Goal: Task Accomplishment & Management: Use online tool/utility

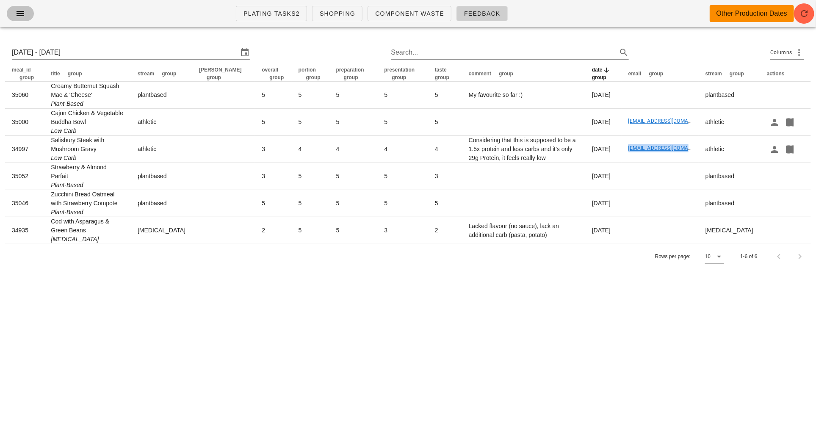
click at [28, 12] on button "button" at bounding box center [20, 13] width 27 height 15
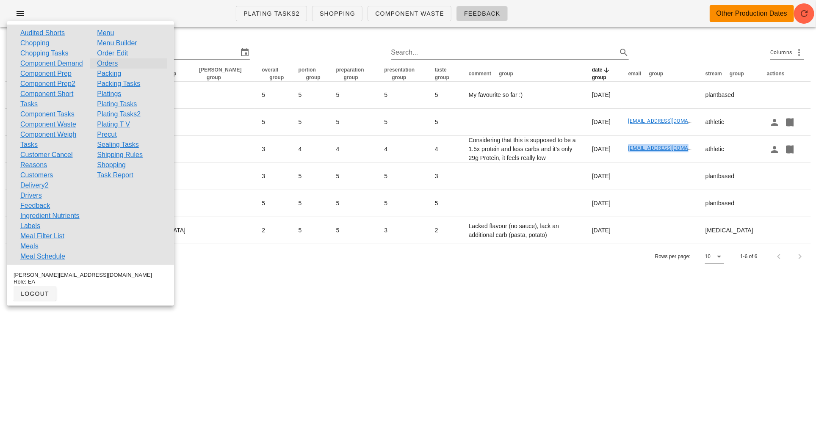
click at [113, 64] on link "Orders" at bounding box center [107, 63] width 21 height 10
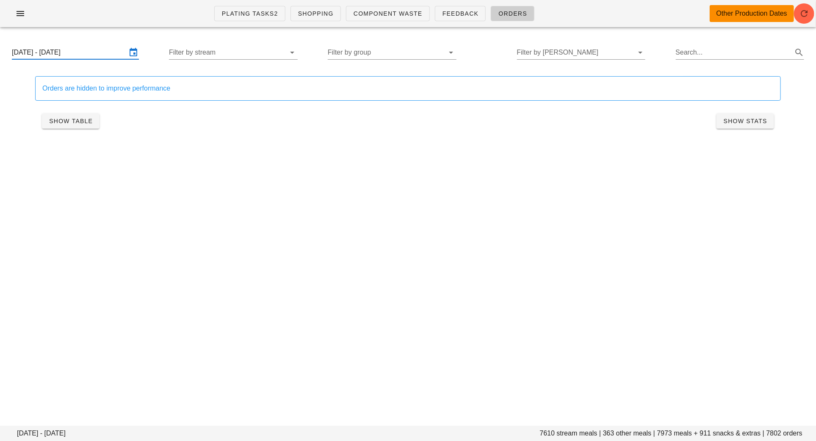
click at [94, 54] on input "Sunday August 10 - Sunday August 17" at bounding box center [69, 53] width 115 height 14
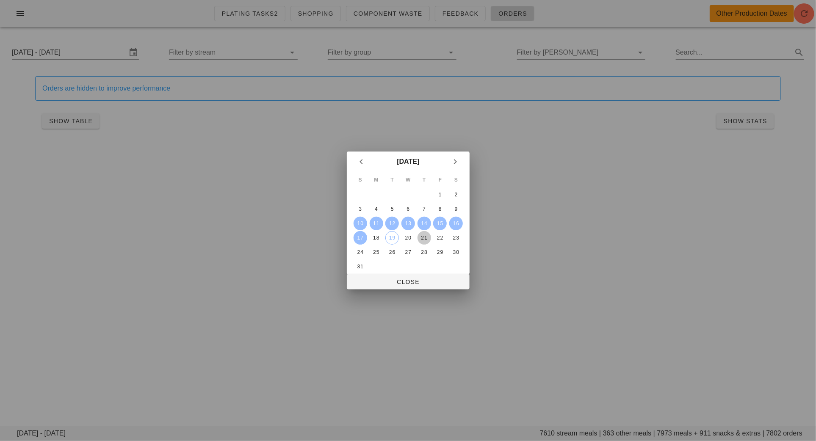
click at [424, 238] on div "21" at bounding box center [424, 238] width 14 height 6
click at [455, 239] on div "23" at bounding box center [456, 238] width 14 height 6
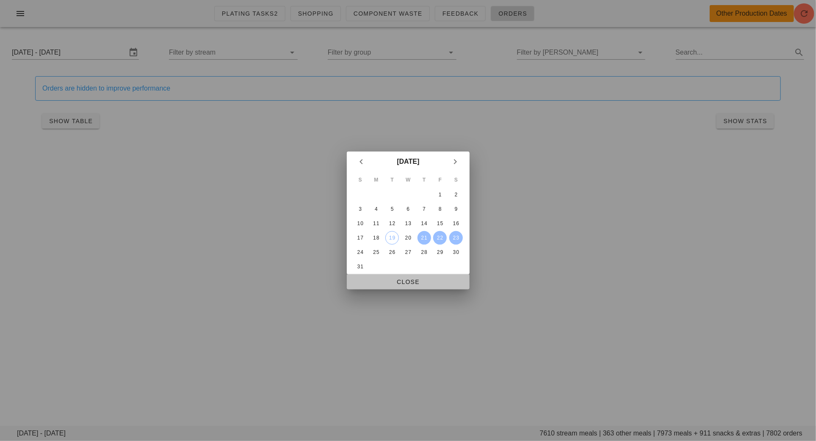
click at [427, 287] on button "Close" at bounding box center [408, 282] width 123 height 15
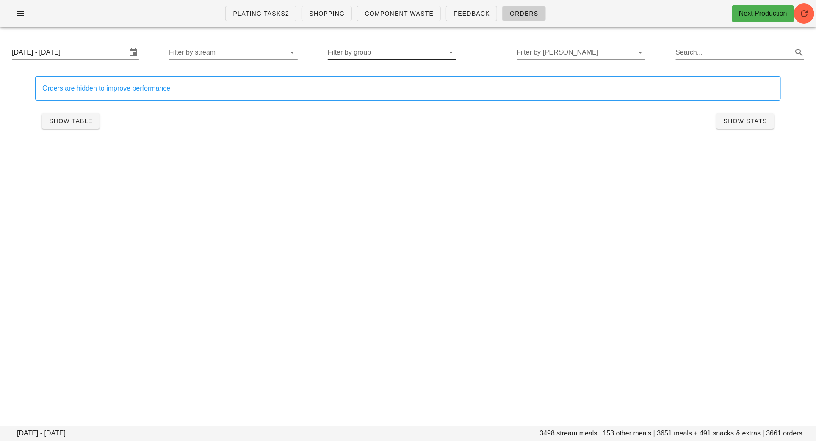
click at [378, 50] on input "Filter by group" at bounding box center [385, 53] width 115 height 14
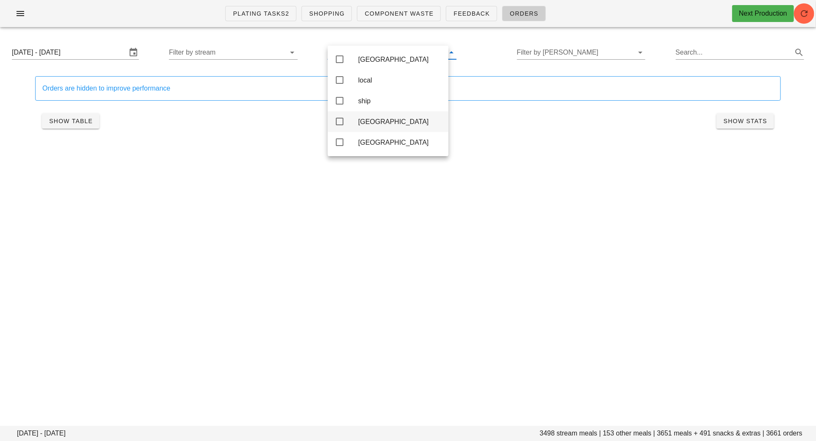
click at [375, 124] on div "toronto" at bounding box center [399, 122] width 83 height 8
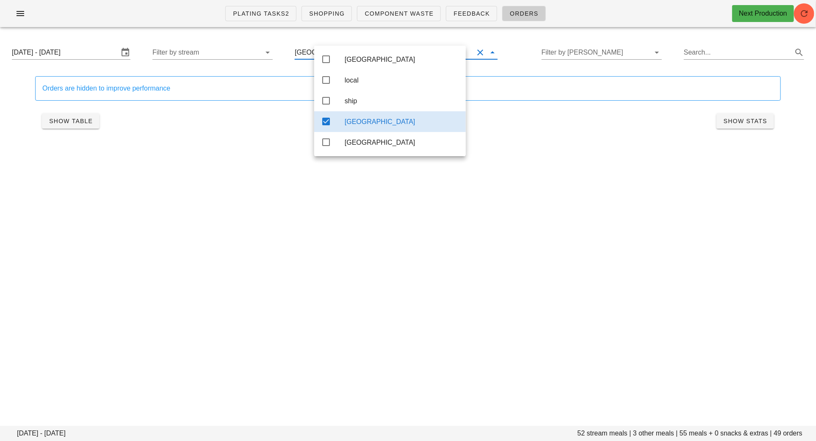
click at [352, 216] on div "Plating Tasks2 Shopping Component Waste Feedback Orders Next Production Thursda…" at bounding box center [408, 220] width 816 height 441
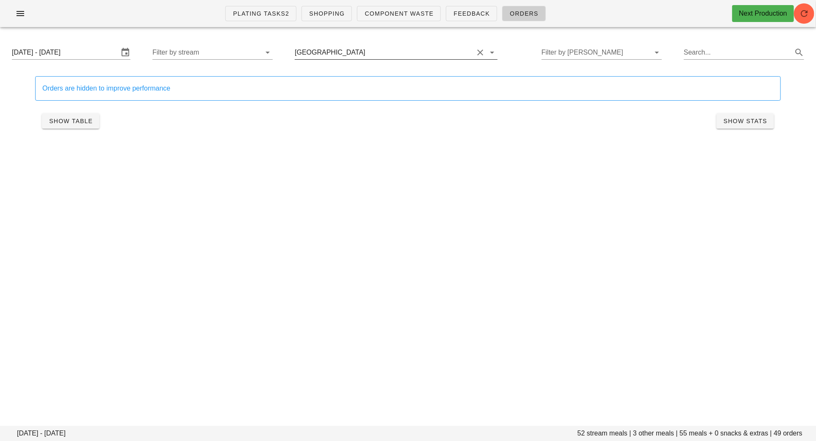
click at [409, 57] on input "text" at bounding box center [420, 53] width 107 height 14
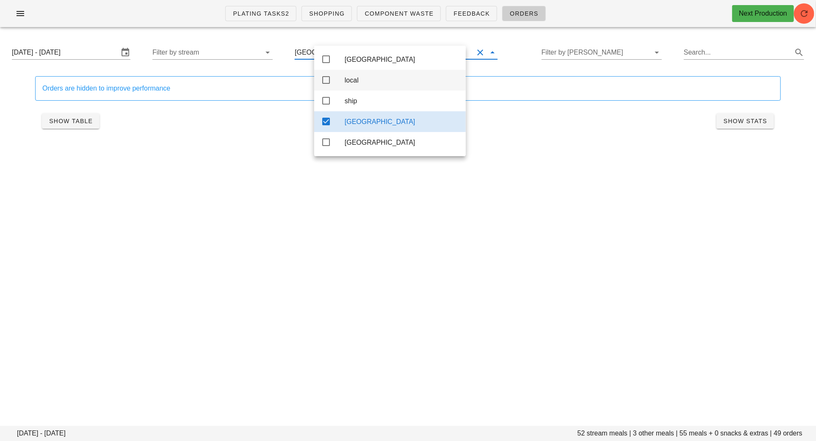
click at [380, 79] on div "local" at bounding box center [402, 80] width 114 height 8
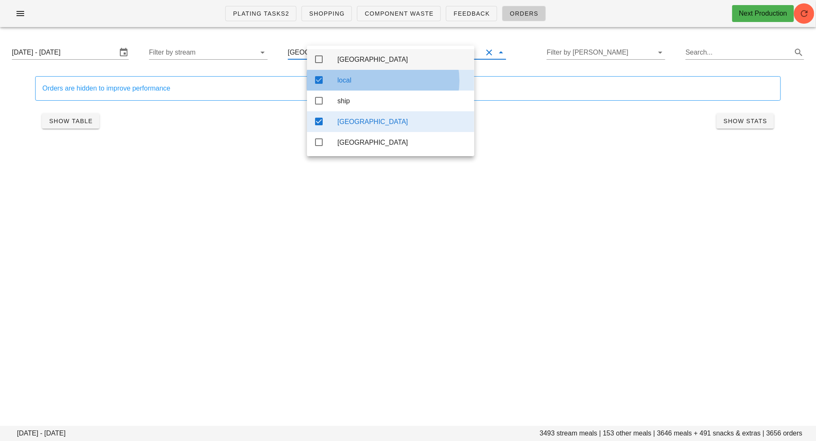
click at [380, 58] on div "Calgary" at bounding box center [403, 59] width 130 height 8
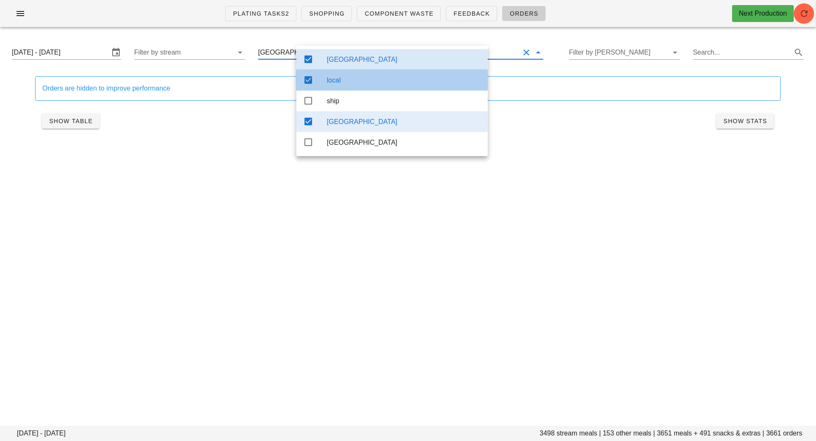
click at [367, 84] on div "local" at bounding box center [404, 80] width 154 height 8
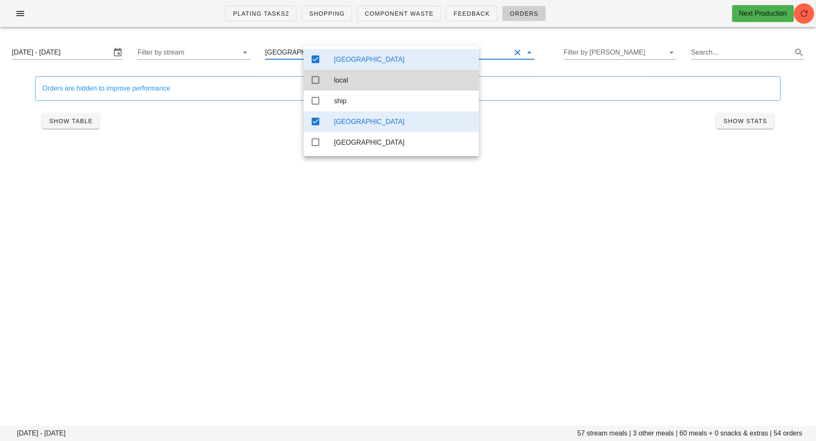
click at [360, 130] on div "toronto" at bounding box center [403, 122] width 138 height 18
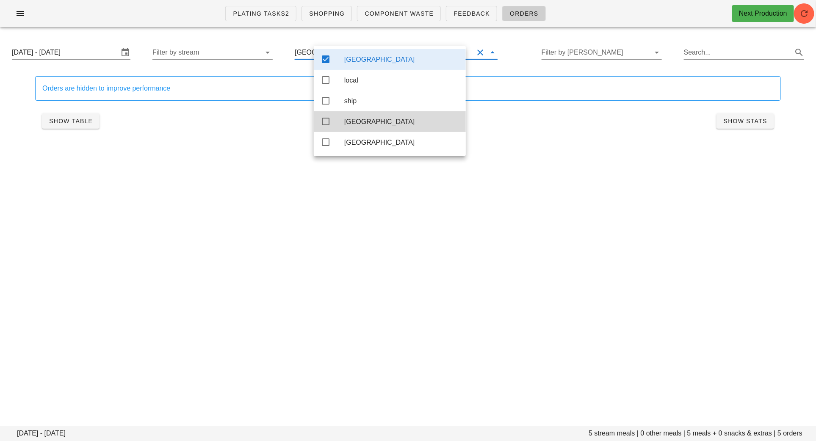
click at [363, 288] on div "Plating Tasks2 Shopping Component Waste Feedback Orders Next Production Thursda…" at bounding box center [408, 220] width 816 height 441
